Goal: Information Seeking & Learning: Learn about a topic

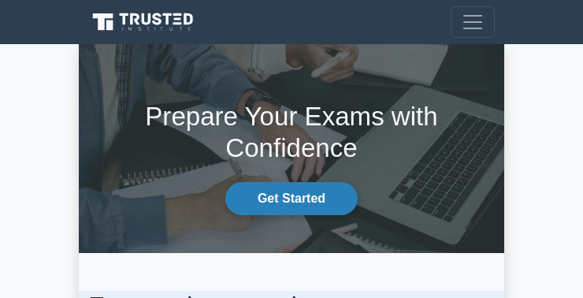
click at [261, 199] on link "Get Started" at bounding box center [291, 198] width 132 height 33
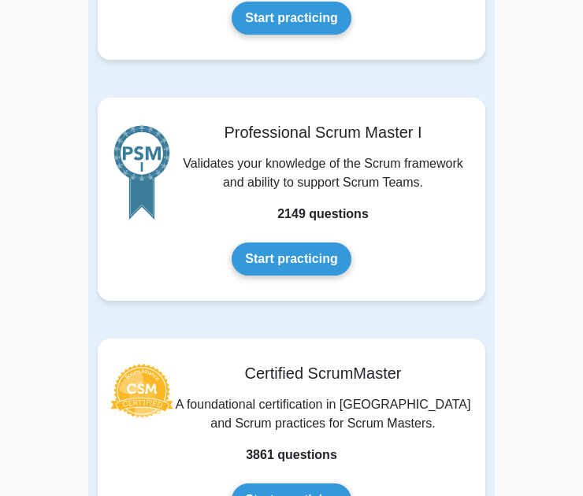
scroll to position [788, 0]
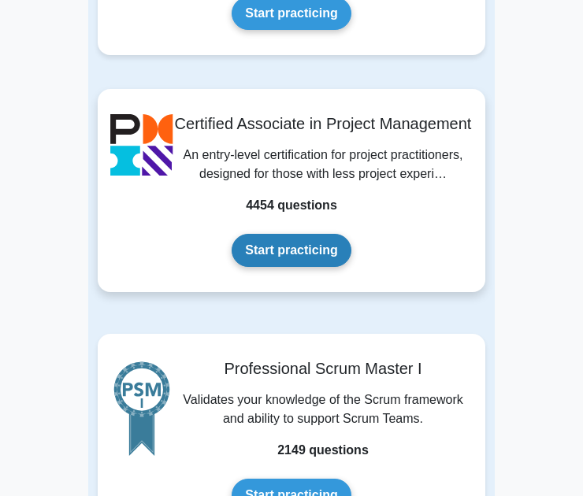
click at [325, 255] on link "Start practicing" at bounding box center [291, 250] width 119 height 33
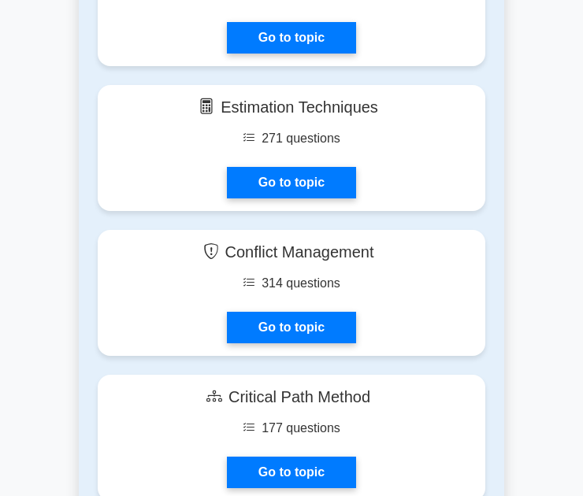
scroll to position [4019, 0]
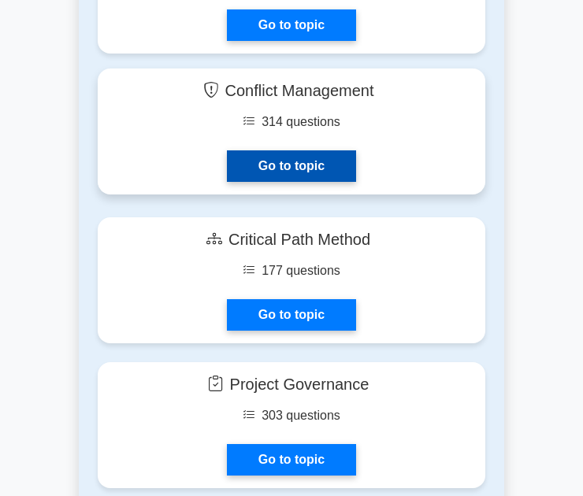
click at [320, 182] on link "Go to topic" at bounding box center [291, 166] width 129 height 32
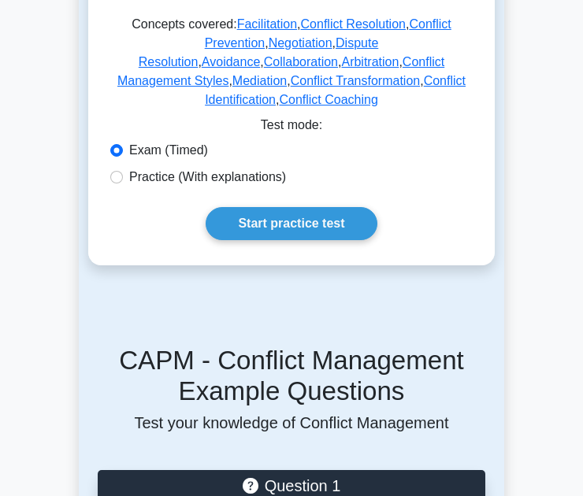
scroll to position [1340, 0]
